Goal: Task Accomplishment & Management: Manage account settings

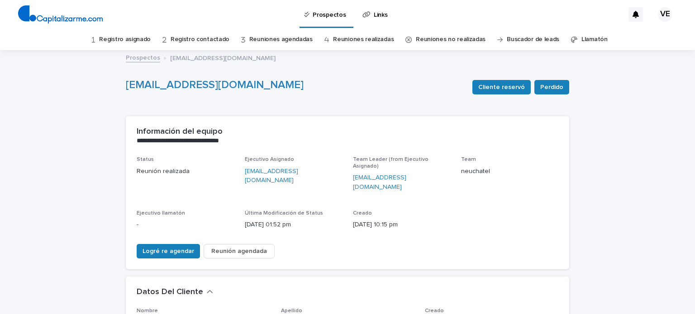
click at [203, 40] on link "Registro contactado" at bounding box center [199, 39] width 59 height 21
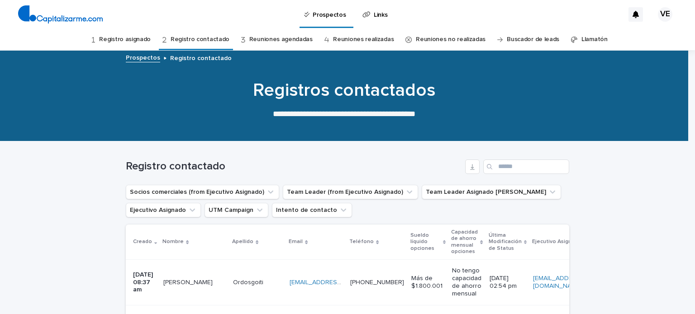
click at [281, 39] on link "Reuniones agendadas" at bounding box center [280, 39] width 63 height 21
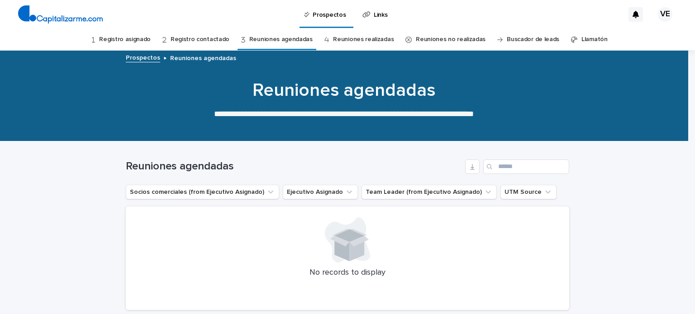
click at [344, 39] on link "Reuniones realizadas" at bounding box center [363, 39] width 61 height 21
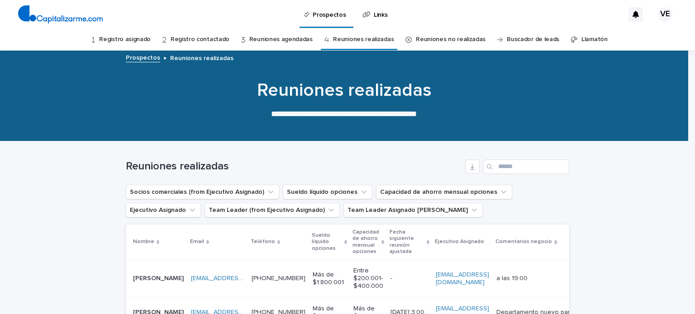
click at [141, 12] on div "Prospectos Links" at bounding box center [365, 14] width 516 height 29
click at [132, 40] on link "Registro asignado" at bounding box center [125, 39] width 52 height 21
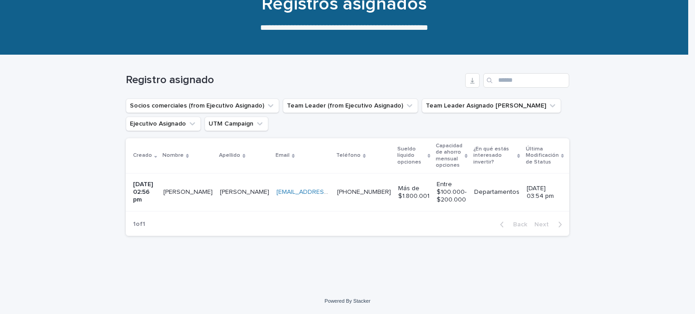
scroll to position [92, 0]
click at [168, 189] on td "[PERSON_NAME]" at bounding box center [188, 193] width 57 height 38
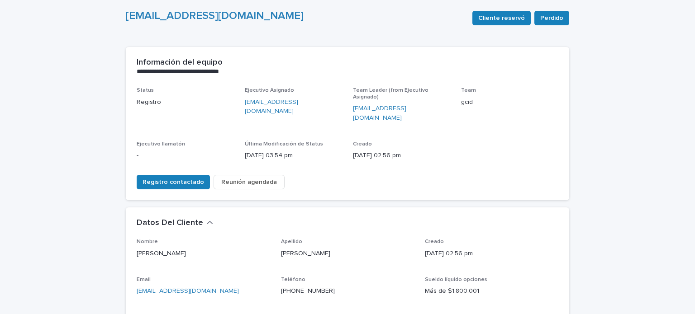
scroll to position [50, 0]
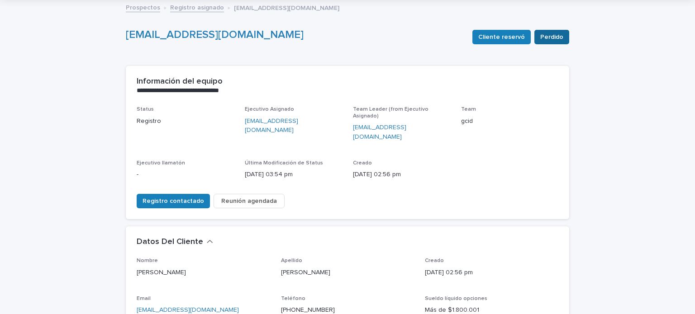
click at [554, 36] on span "Perdido" at bounding box center [551, 37] width 23 height 9
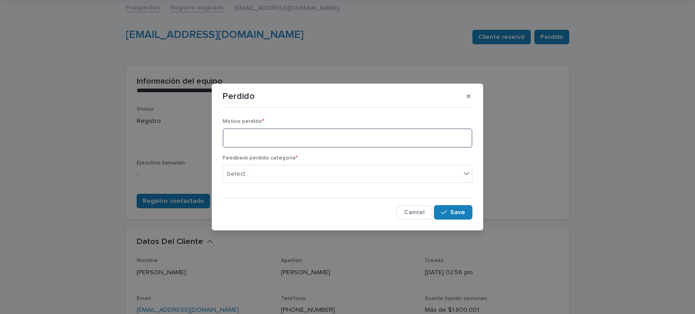
click at [302, 142] on textarea at bounding box center [347, 137] width 250 height 19
drag, startPoint x: 284, startPoint y: 138, endPoint x: 206, endPoint y: 137, distance: 77.8
click at [206, 137] on div "**********" at bounding box center [347, 157] width 695 height 314
type textarea "**********"
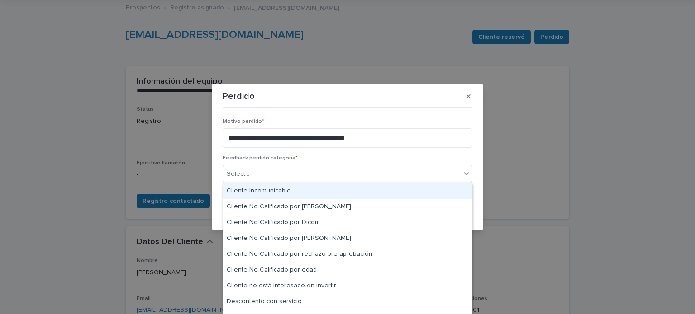
click at [275, 174] on div "Select..." at bounding box center [341, 174] width 237 height 15
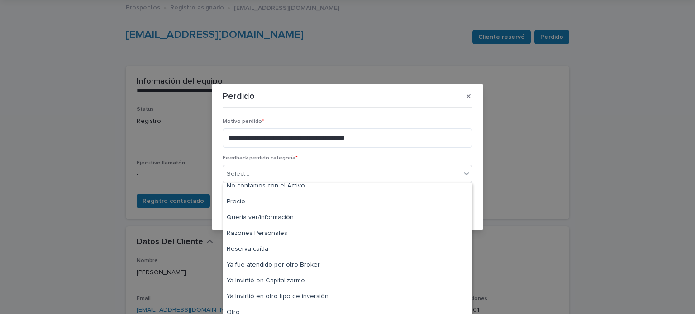
scroll to position [154, 0]
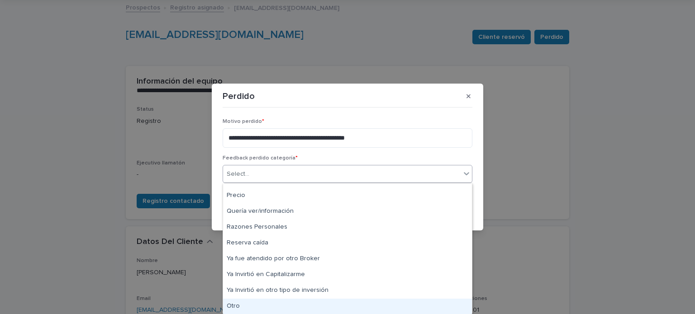
click at [241, 306] on div "Otro" at bounding box center [347, 307] width 249 height 16
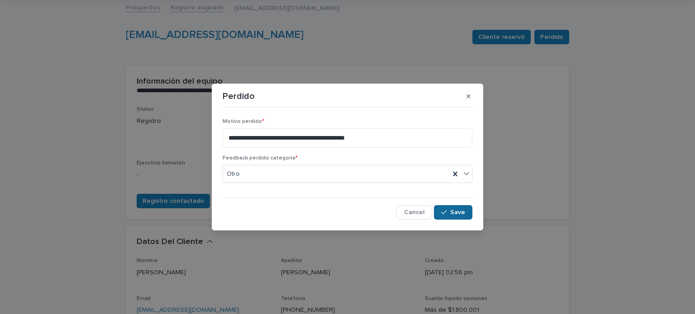
click at [451, 208] on button "Save" at bounding box center [453, 212] width 38 height 14
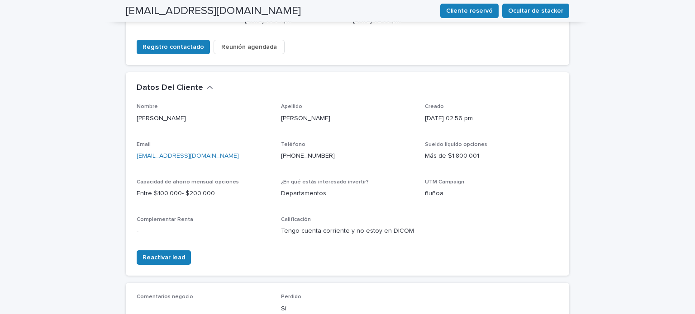
scroll to position [208, 0]
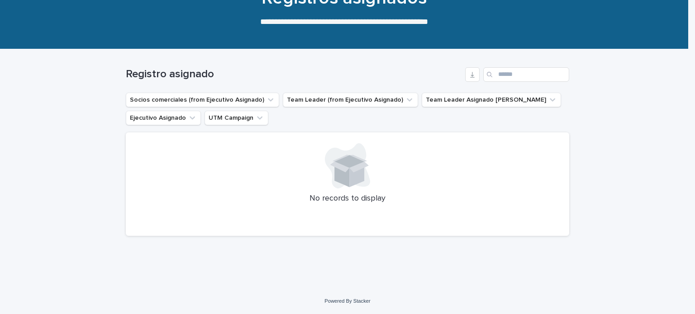
scroll to position [29, 0]
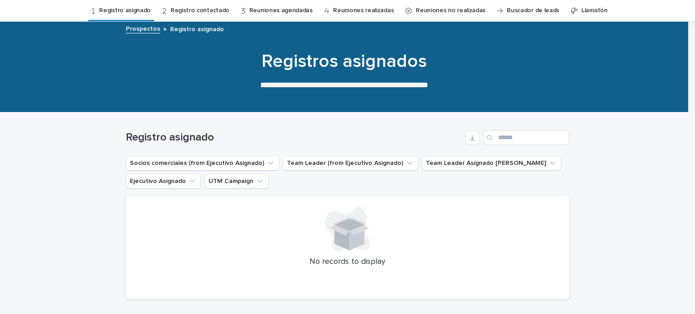
click at [197, 12] on link "Registro contactado" at bounding box center [199, 10] width 59 height 21
